Goal: Check status: Check status

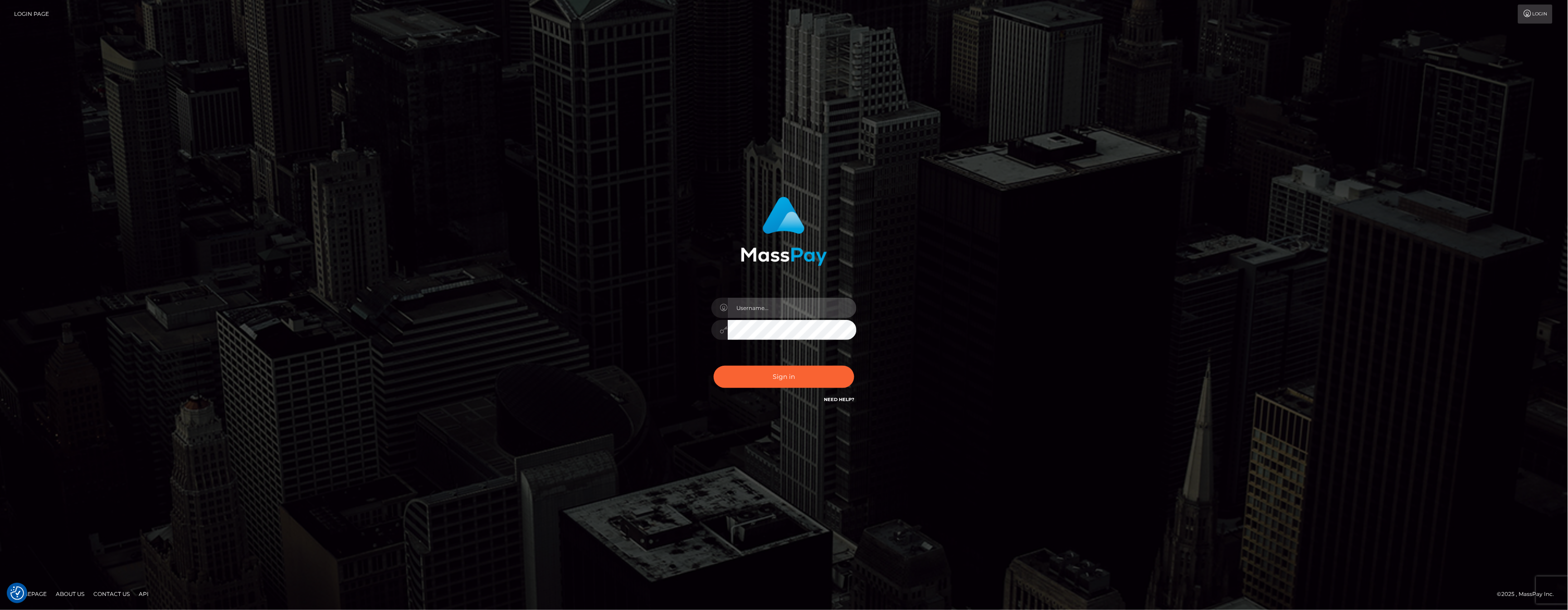
click at [766, 304] on input "text" at bounding box center [792, 308] width 129 height 21
type input "ashbil"
click at [794, 377] on button "Sign in" at bounding box center [783, 377] width 141 height 22
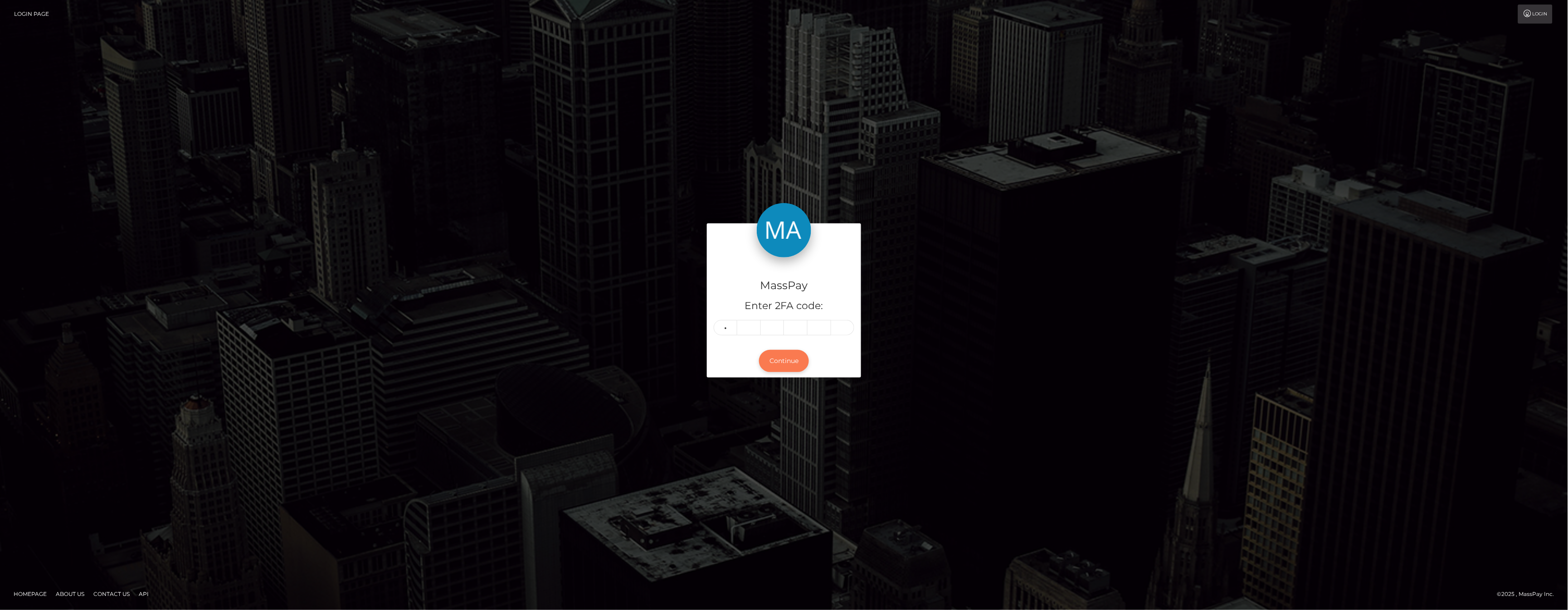
type input "9"
type input "3"
type input "1"
type input "3"
type input "2"
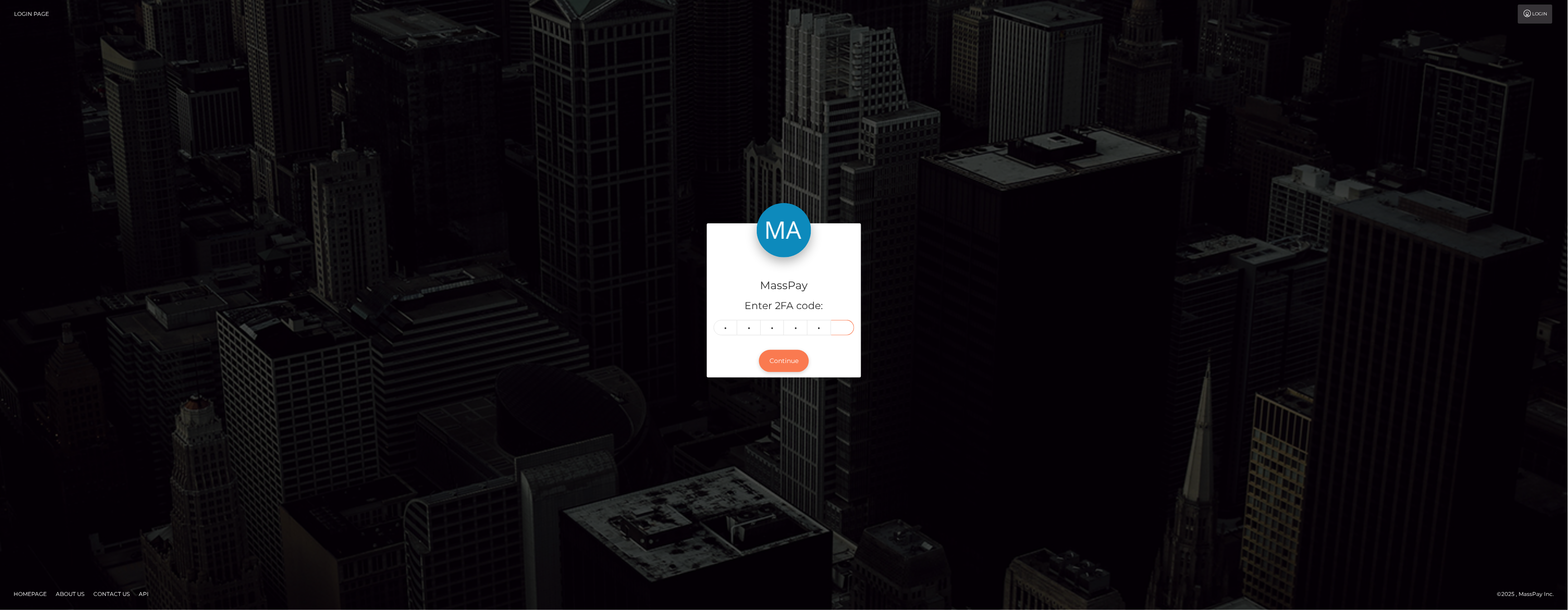
type input "9"
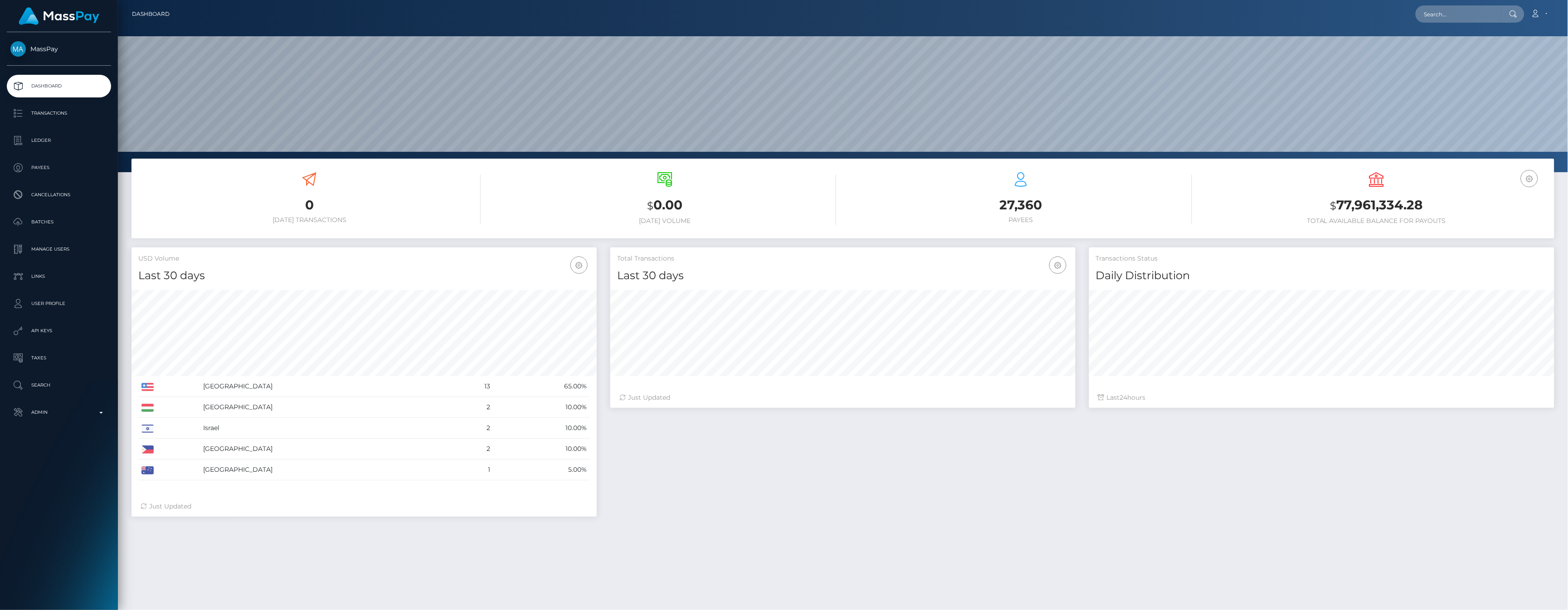
scroll to position [160, 465]
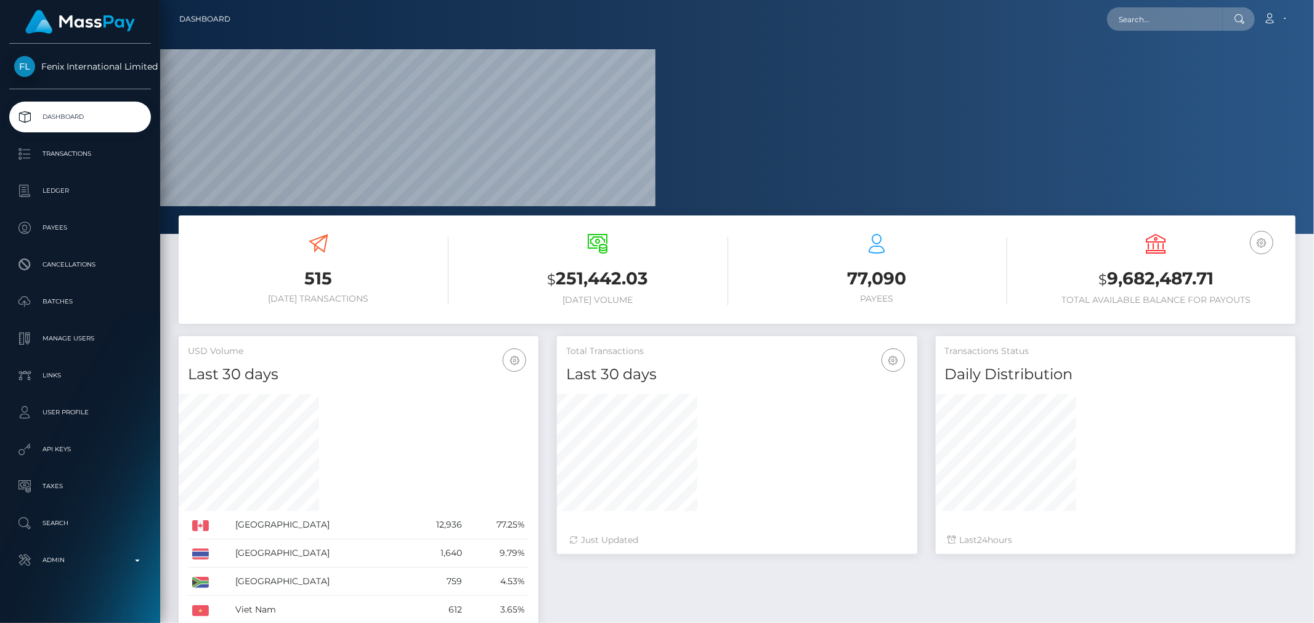
scroll to position [218, 360]
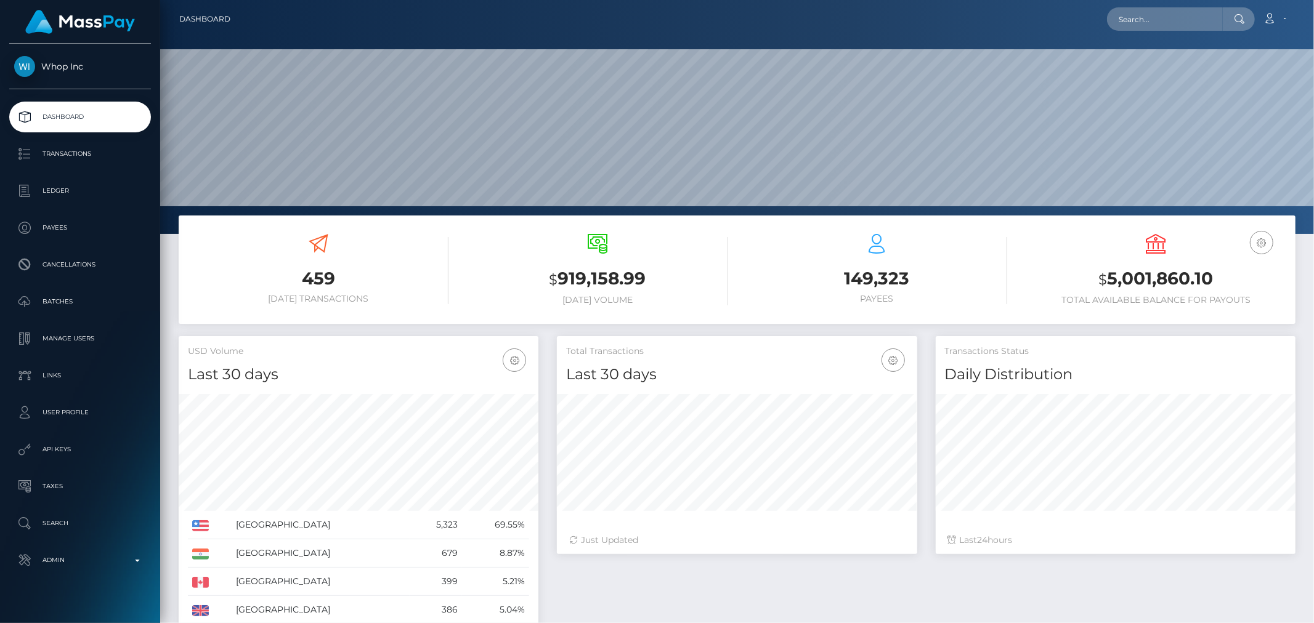
scroll to position [218, 360]
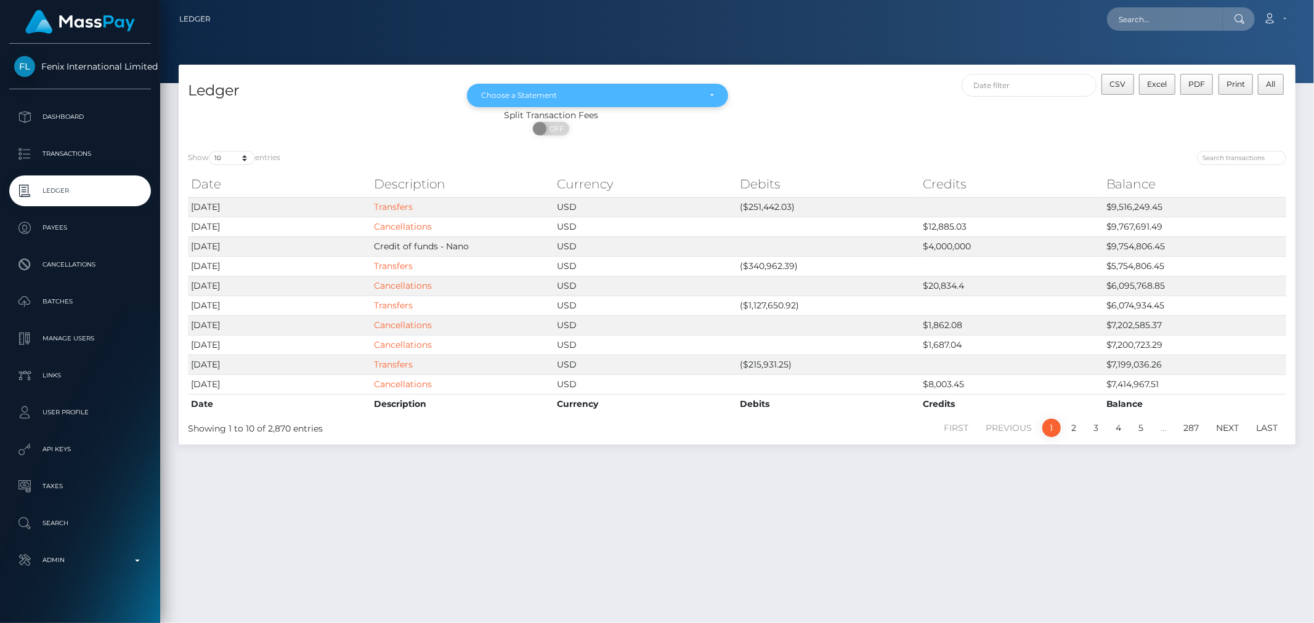
click at [705, 101] on div "Choose a Statement" at bounding box center [597, 95] width 261 height 23
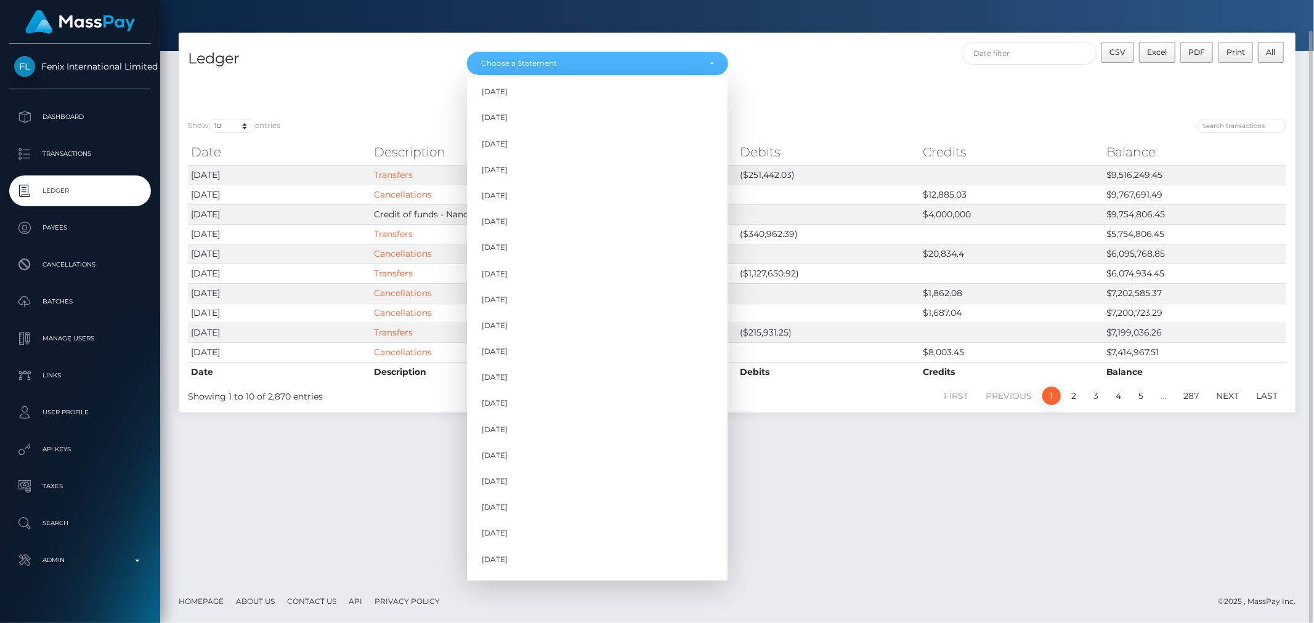
scroll to position [790, 0]
click at [531, 318] on link "Jul 2024" at bounding box center [597, 320] width 261 height 23
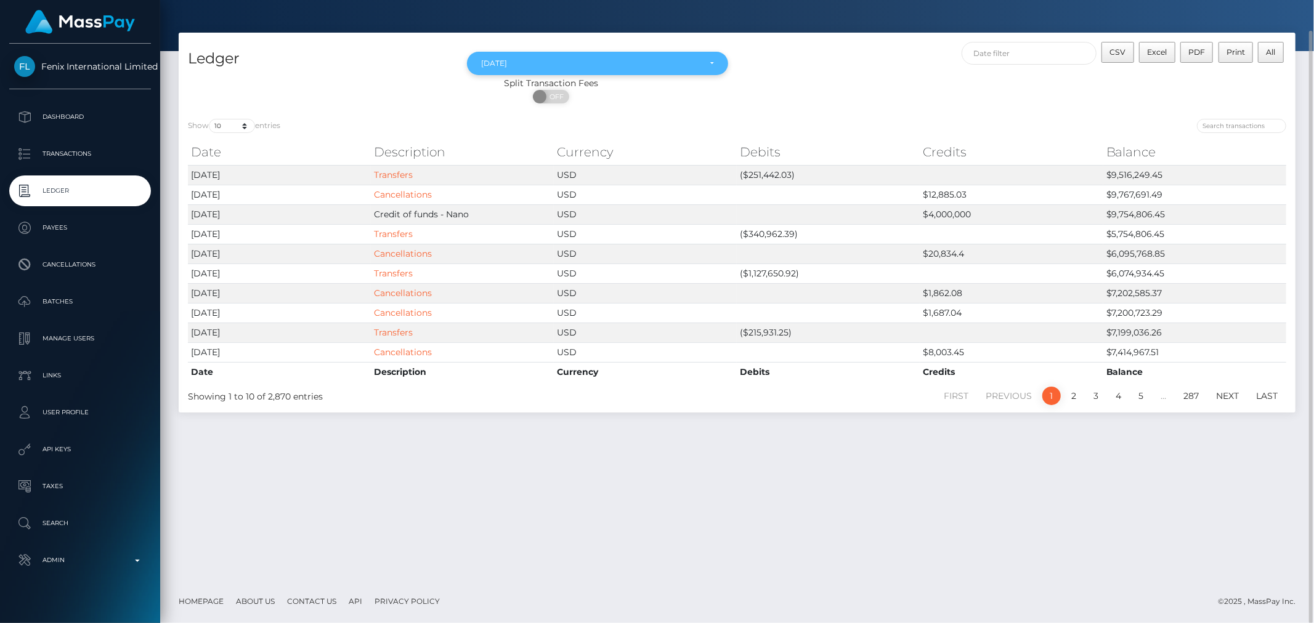
click at [708, 59] on div "Jul 2024" at bounding box center [597, 64] width 232 height 10
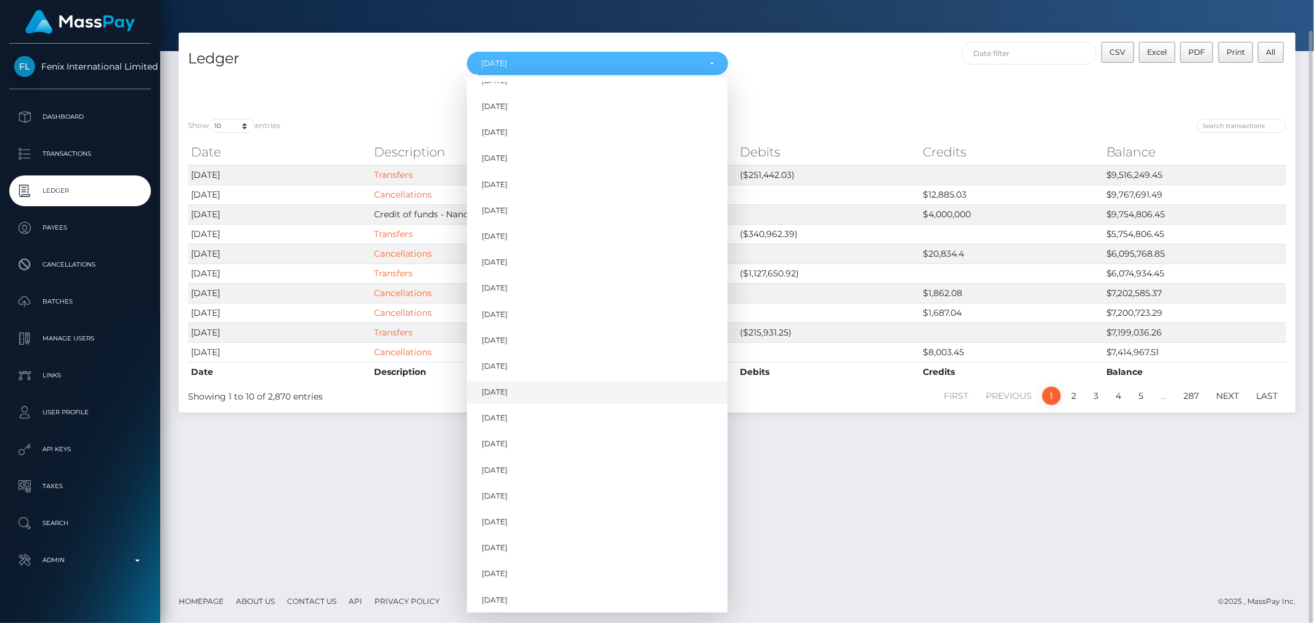
scroll to position [850, 0]
click at [539, 278] on link "Aug 2024" at bounding box center [597, 286] width 261 height 23
select select "Aug 2024"
